Goal: Find specific page/section: Find specific page/section

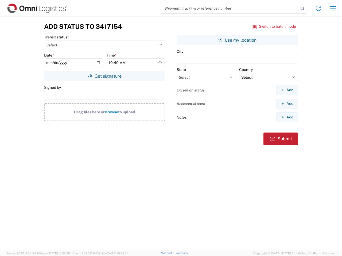
click at [229, 8] on input "search" at bounding box center [229, 8] width 138 height 10
click at [302, 9] on icon at bounding box center [302, 8] width 7 height 7
click at [318, 8] on icon at bounding box center [318, 8] width 9 height 9
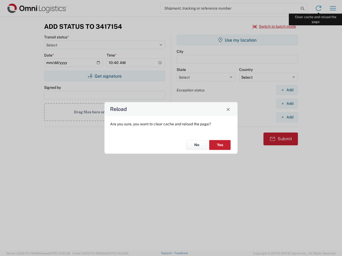
click at [333, 8] on div "Reload Are you sure, you want to clear cache and reload the page? No Yes" at bounding box center [171, 128] width 342 height 256
click at [274, 26] on div "Reload Are you sure, you want to clear cache and reload the page? No Yes" at bounding box center [171, 128] width 342 height 256
click at [104, 76] on div "Reload Are you sure, you want to clear cache and reload the page? No Yes" at bounding box center [171, 128] width 342 height 256
click at [237, 40] on div "Reload Are you sure, you want to clear cache and reload the page? No Yes" at bounding box center [171, 128] width 342 height 256
click at [287, 90] on div "Reload Are you sure, you want to clear cache and reload the page? No Yes" at bounding box center [171, 128] width 342 height 256
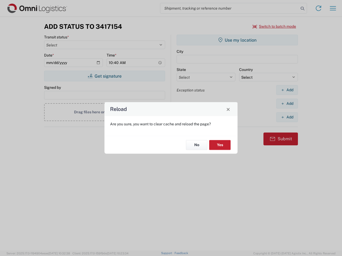
click at [287, 104] on div "Reload Are you sure, you want to clear cache and reload the page? No Yes" at bounding box center [171, 128] width 342 height 256
click at [287, 117] on div "Reload Are you sure, you want to clear cache and reload the page? No Yes" at bounding box center [171, 128] width 342 height 256
